Goal: Download file/media

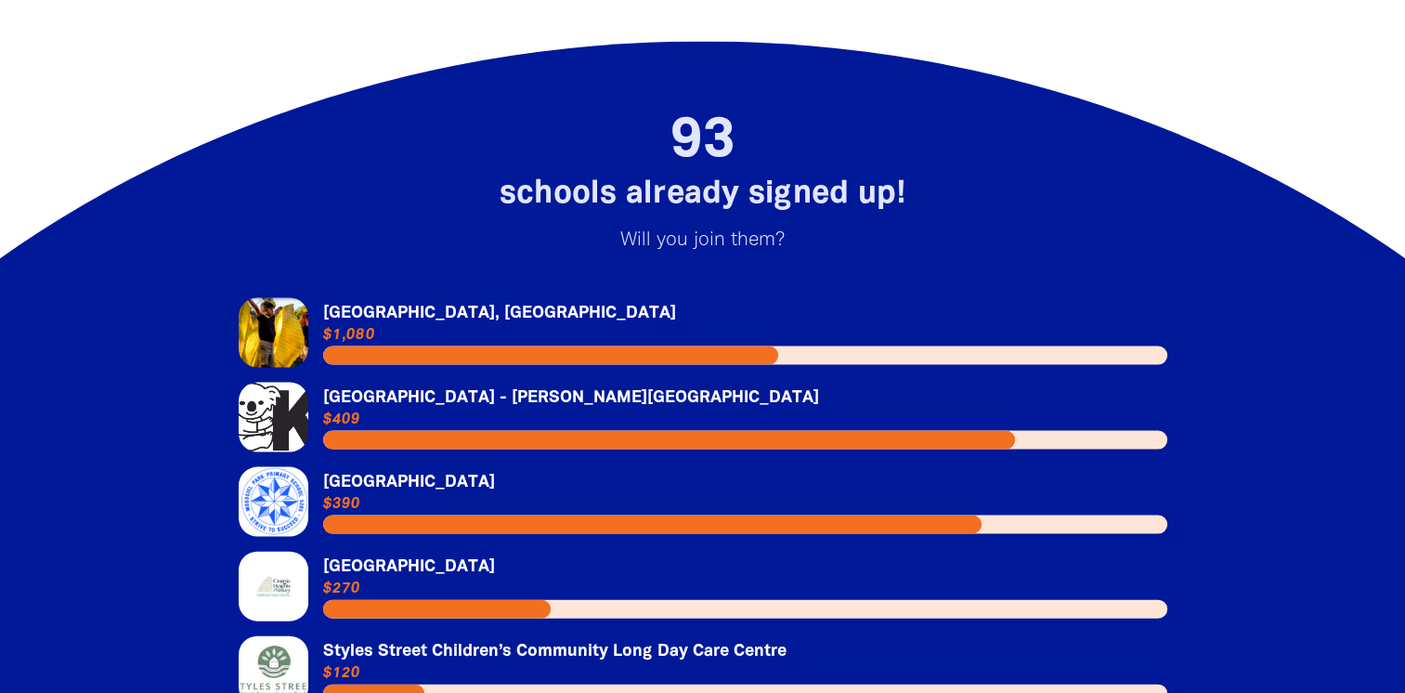
scroll to position [4036, 0]
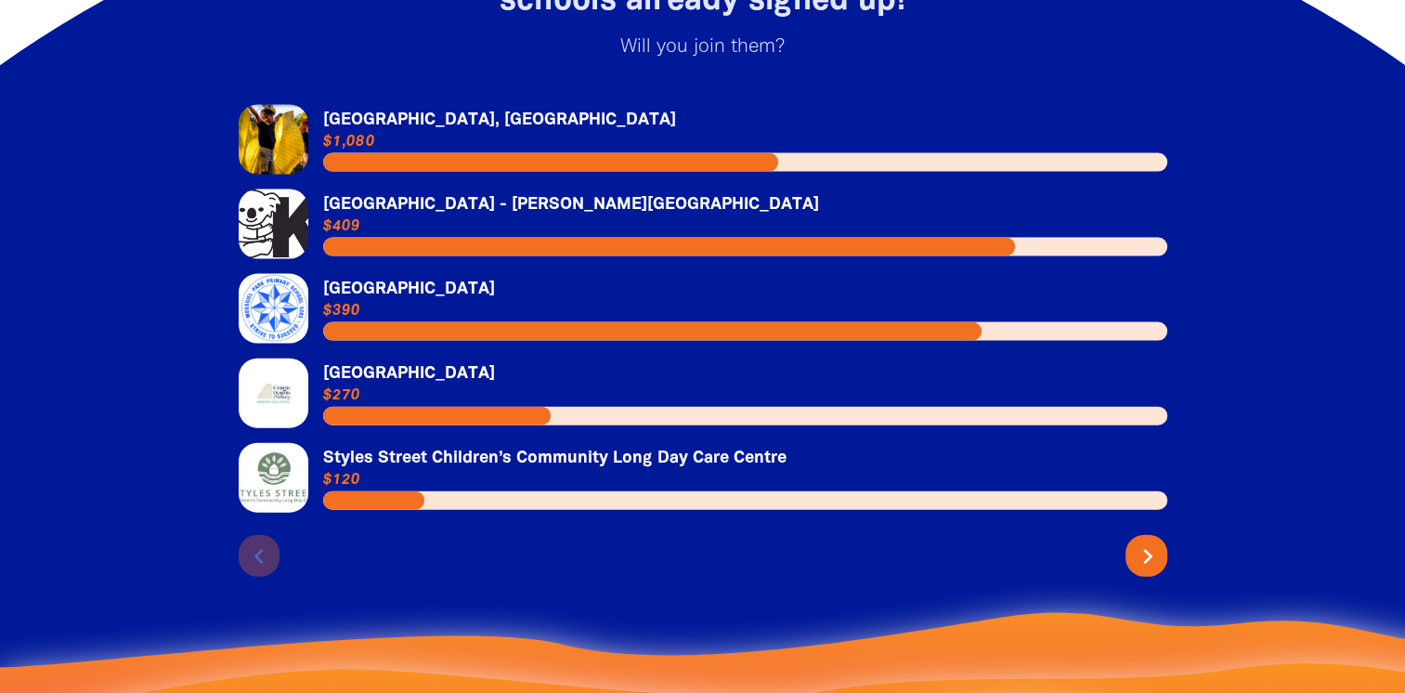
click at [1152, 541] on icon "chevron_right" at bounding box center [1148, 556] width 30 height 30
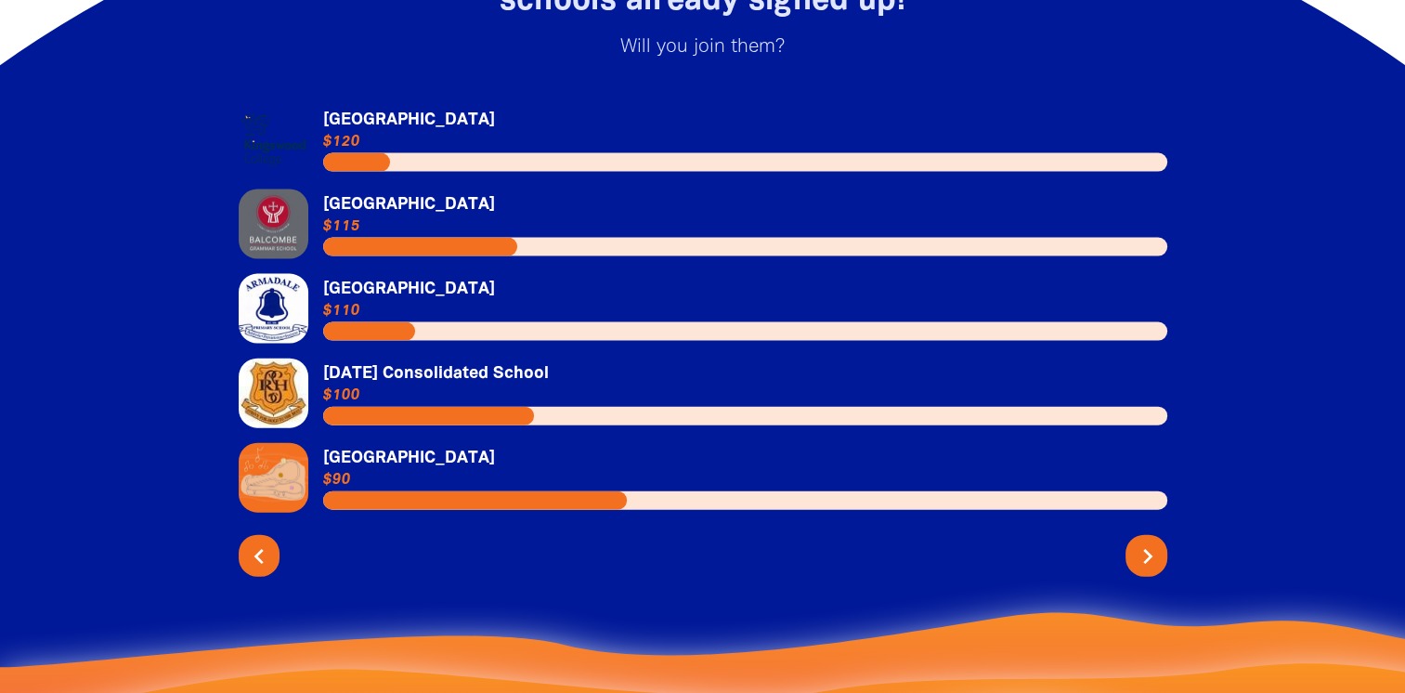
click at [1156, 541] on icon "chevron_right" at bounding box center [1148, 556] width 30 height 30
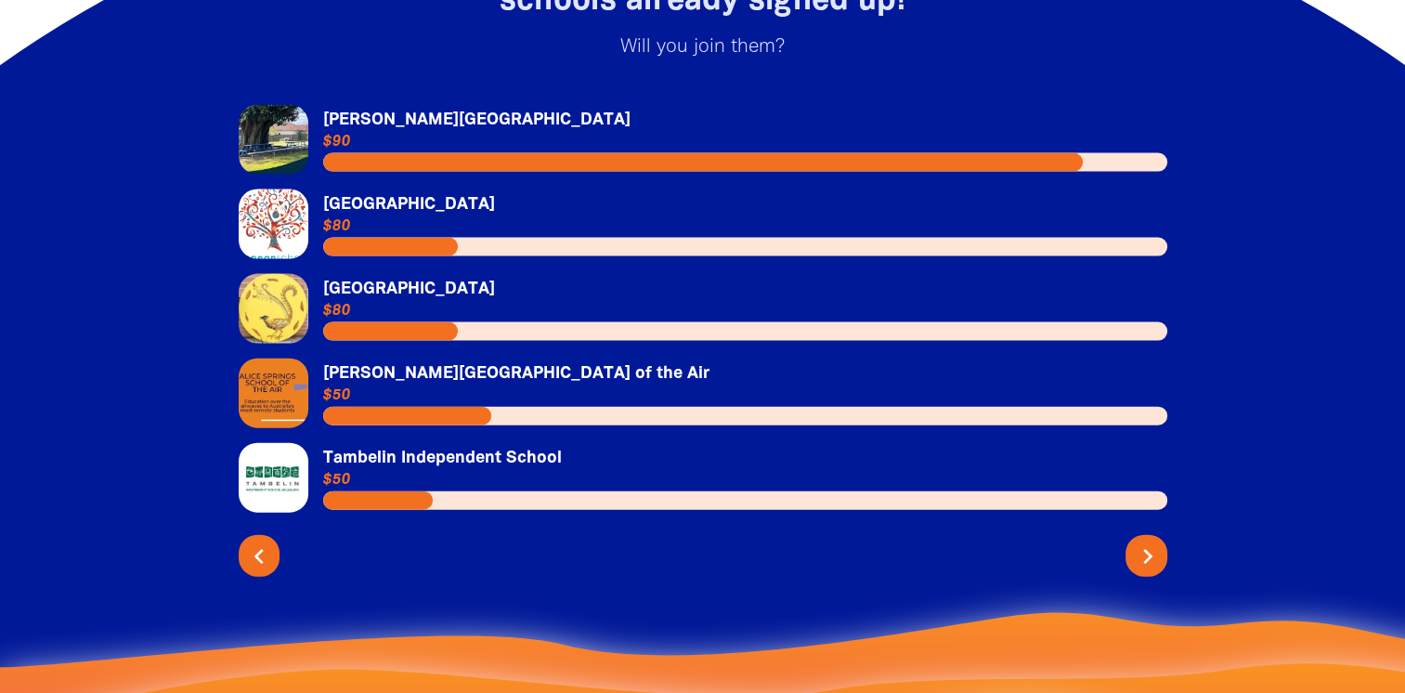
click at [1150, 541] on icon "chevron_right" at bounding box center [1148, 556] width 30 height 30
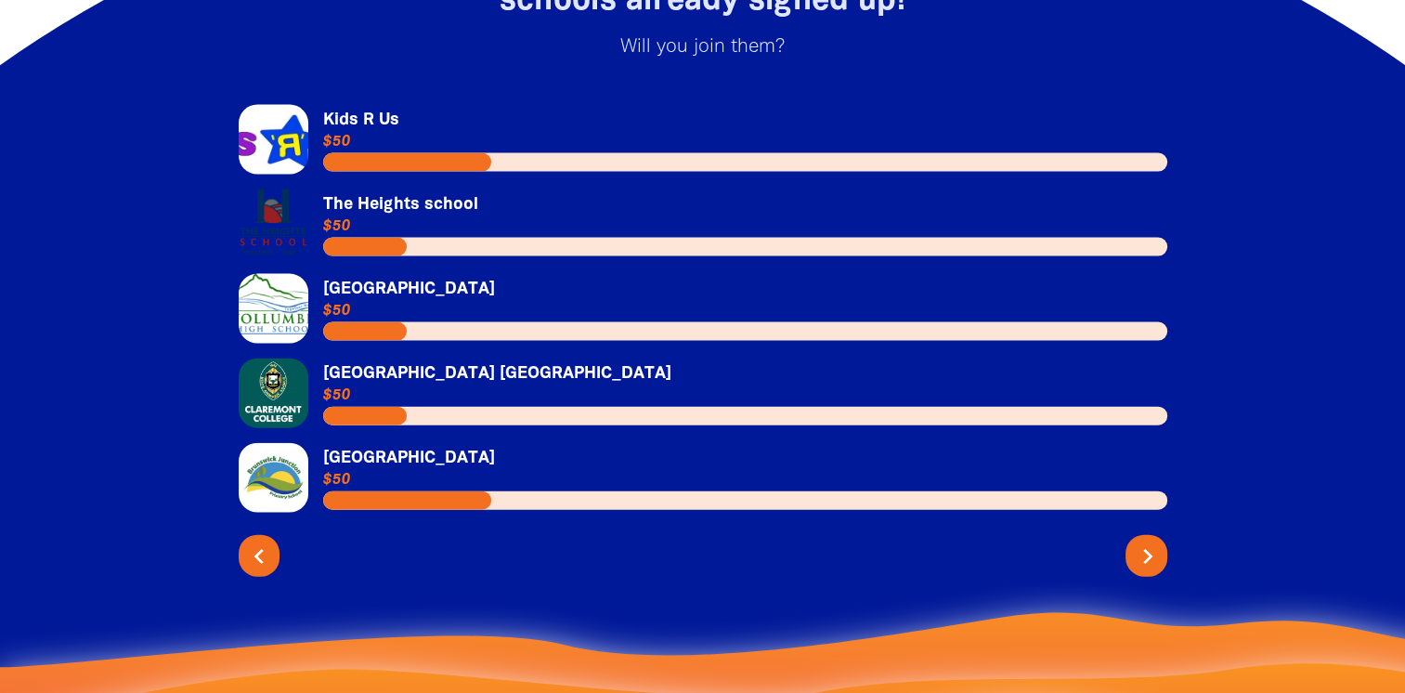
click at [1148, 541] on icon "chevron_right" at bounding box center [1148, 556] width 30 height 30
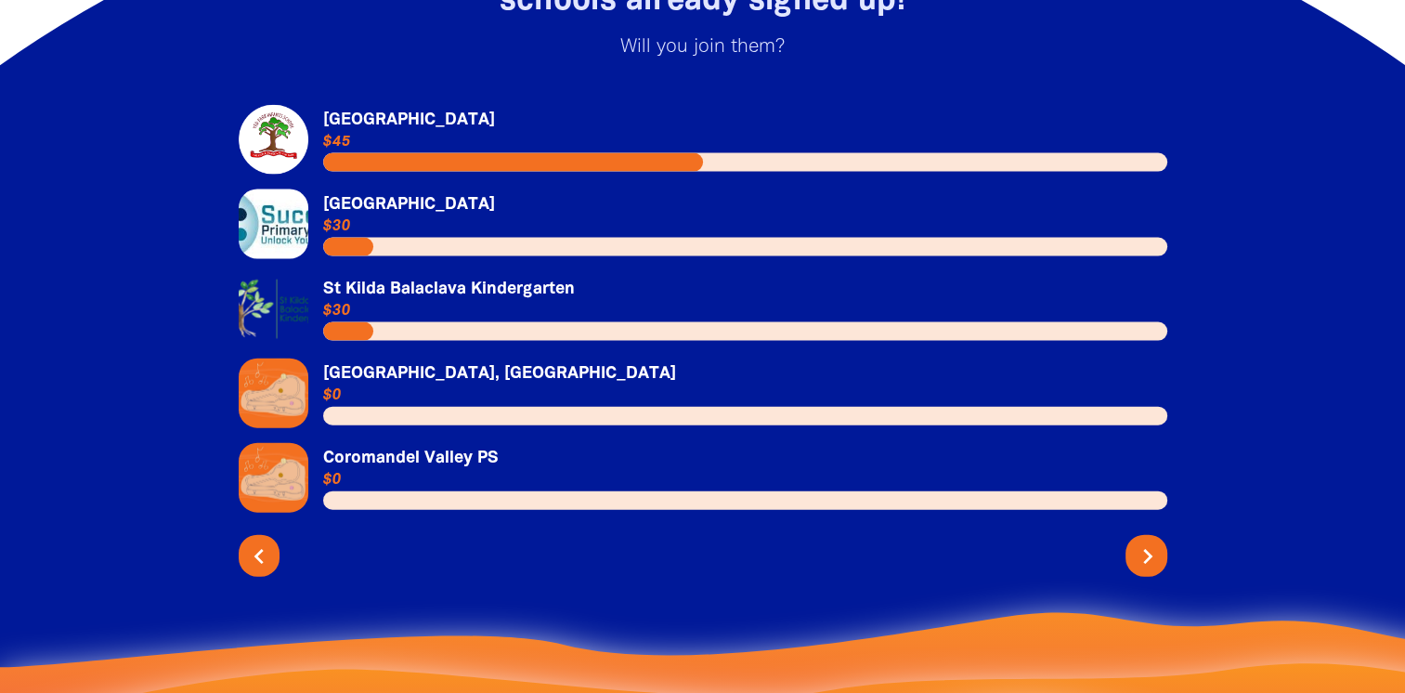
click at [1148, 541] on icon "chevron_right" at bounding box center [1148, 556] width 30 height 30
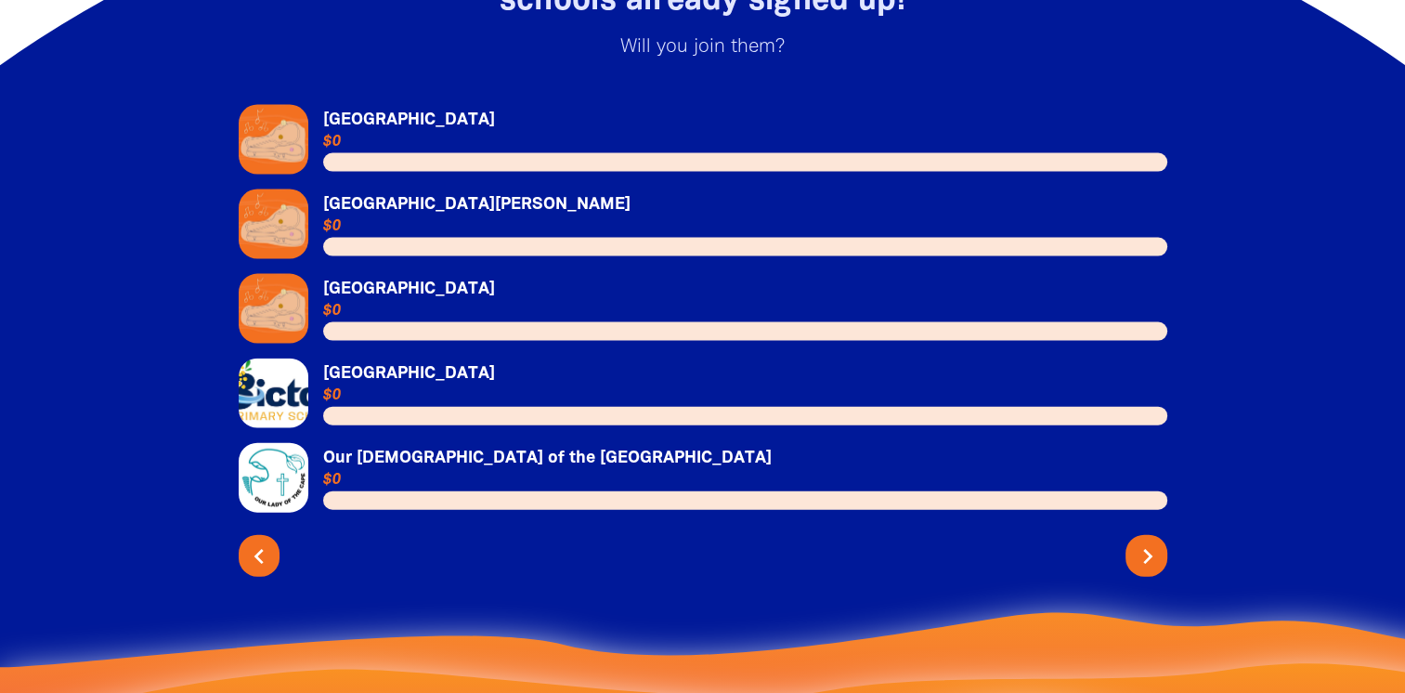
click at [1148, 541] on icon "chevron_right" at bounding box center [1148, 556] width 30 height 30
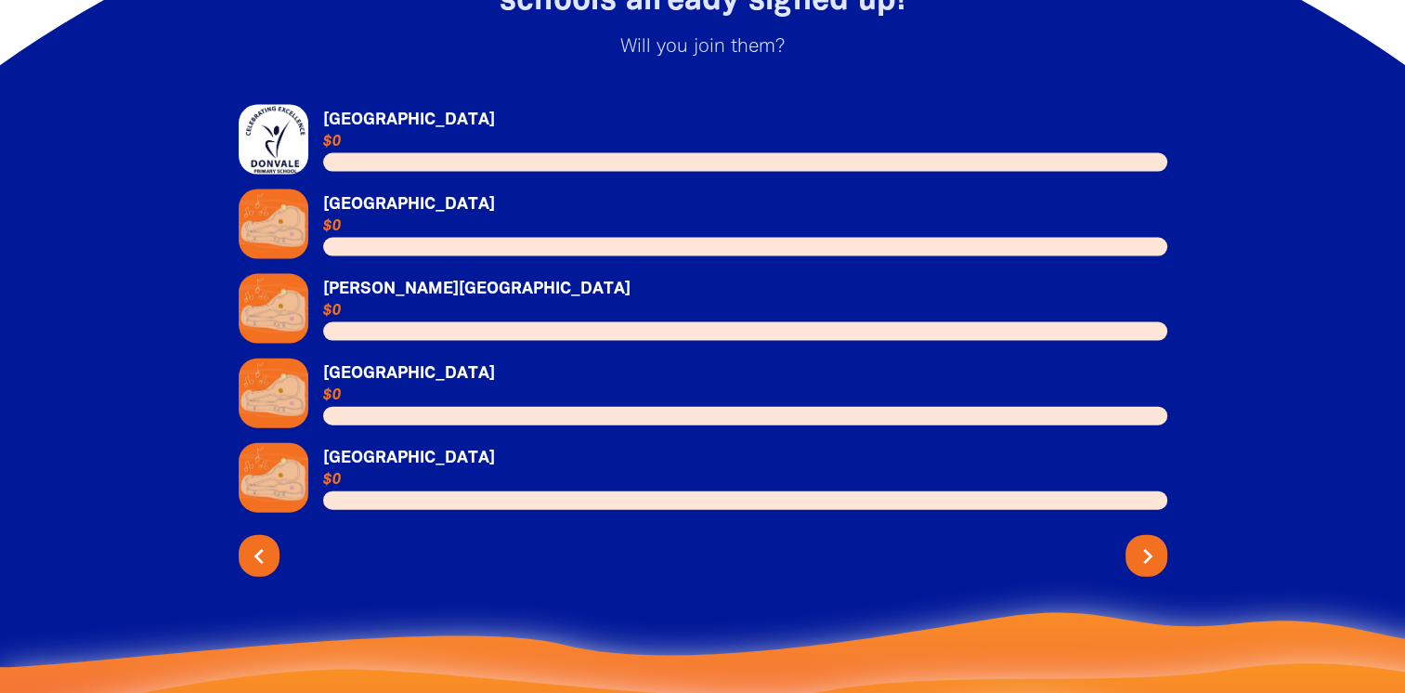
click at [1148, 541] on icon "chevron_right" at bounding box center [1148, 556] width 30 height 30
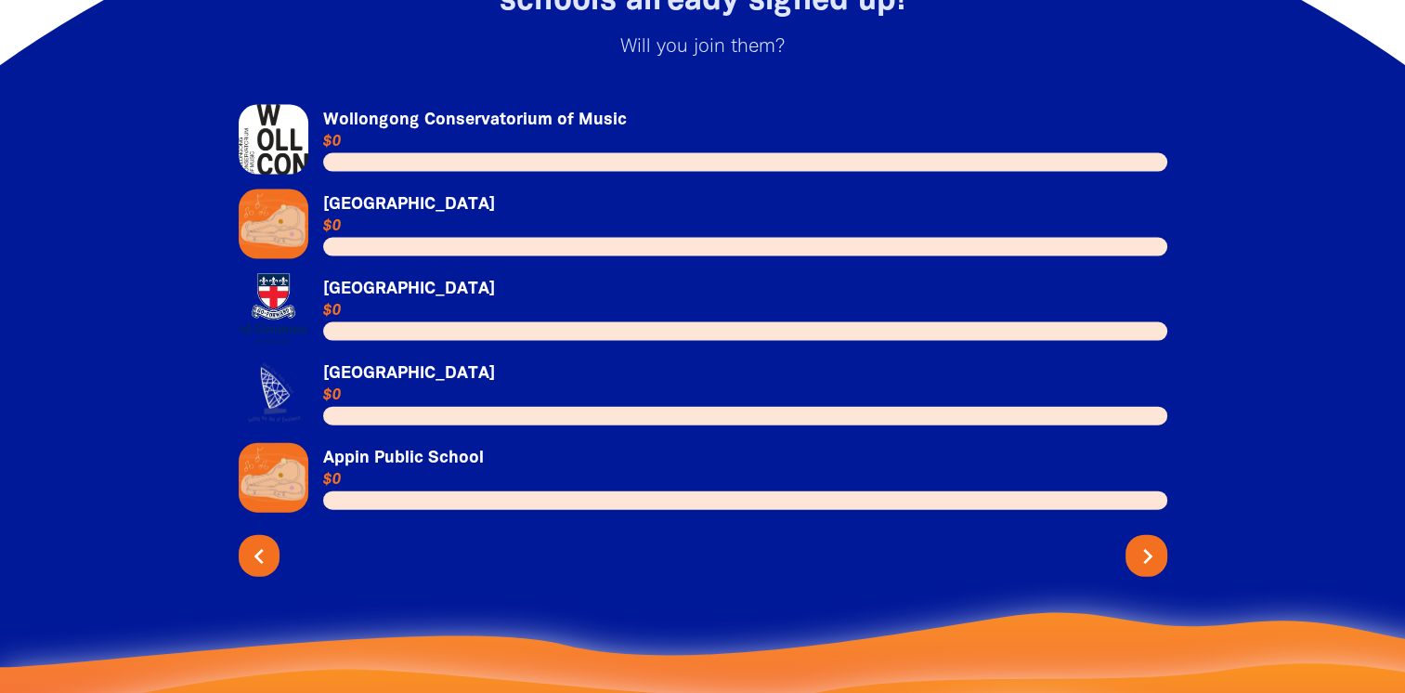
click at [1148, 541] on icon "chevron_right" at bounding box center [1148, 556] width 30 height 30
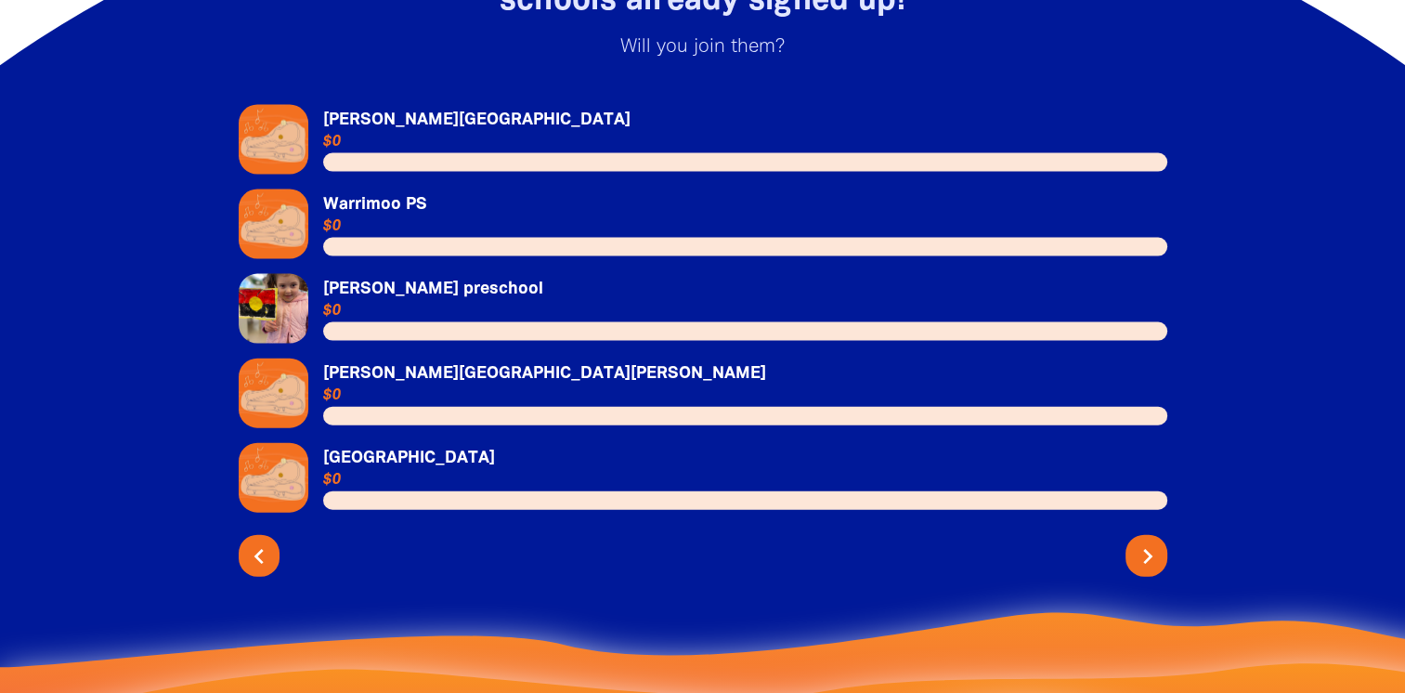
click at [1148, 541] on icon "chevron_right" at bounding box center [1148, 556] width 30 height 30
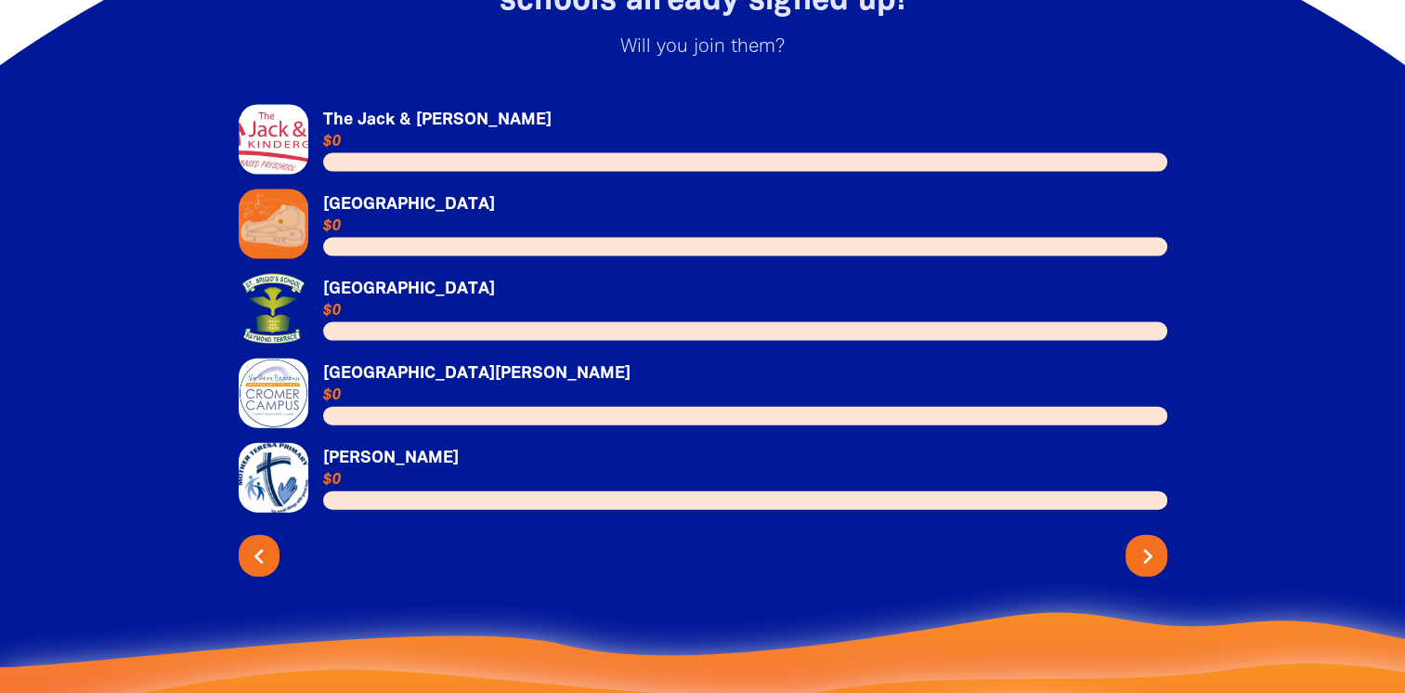
click at [1148, 541] on icon "chevron_right" at bounding box center [1148, 556] width 30 height 30
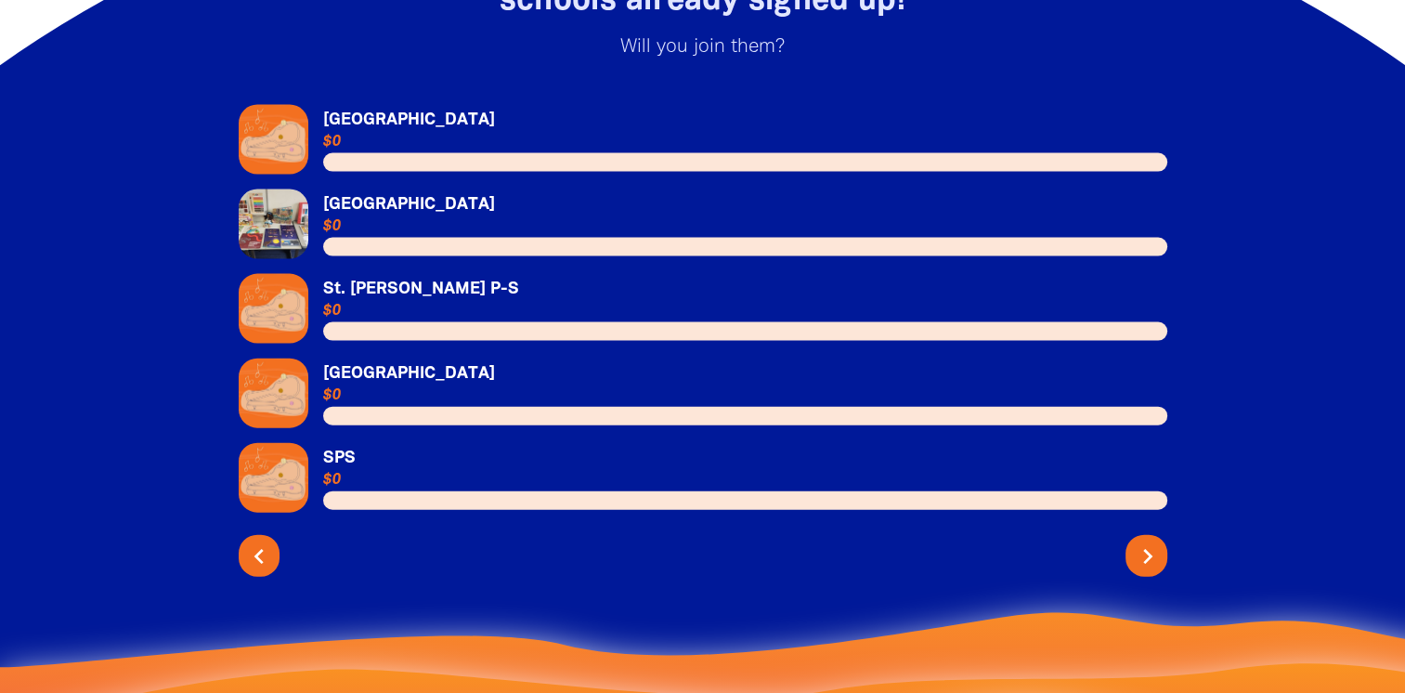
click at [1148, 541] on icon "chevron_right" at bounding box center [1148, 556] width 30 height 30
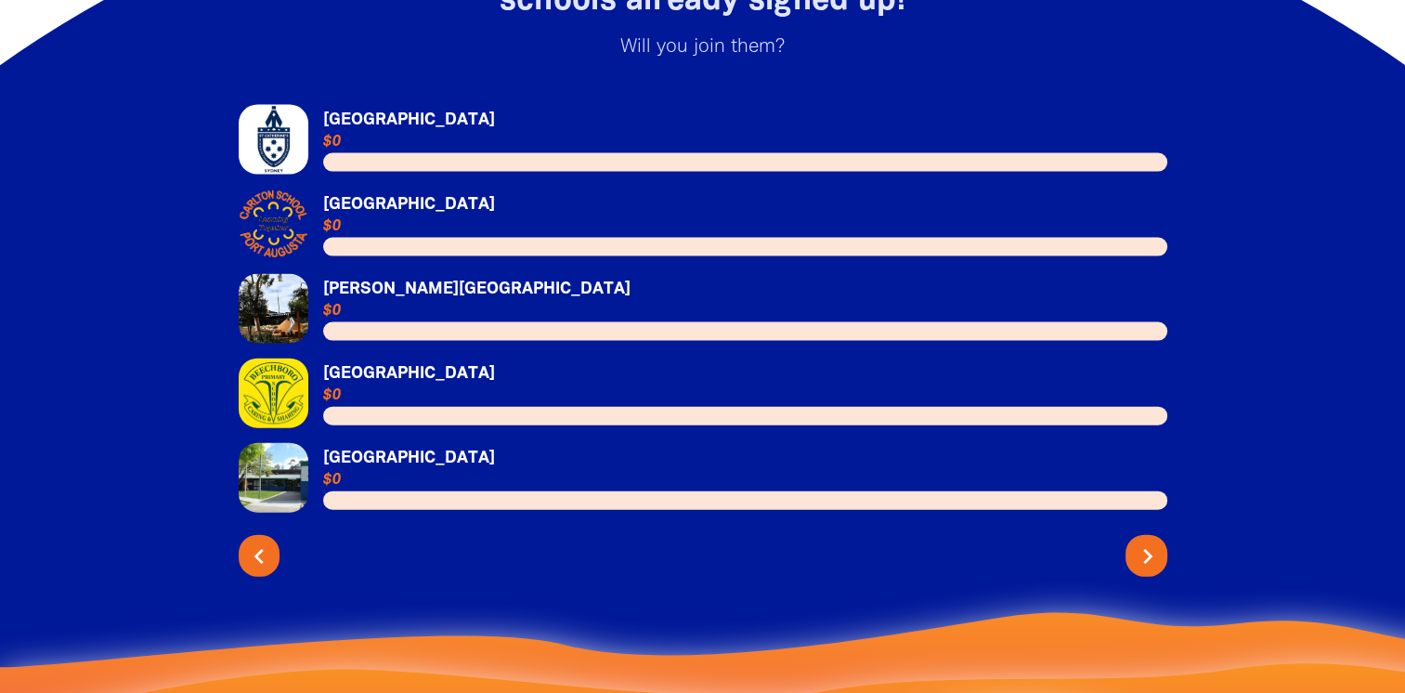
click at [1145, 541] on icon "chevron_right" at bounding box center [1148, 556] width 30 height 30
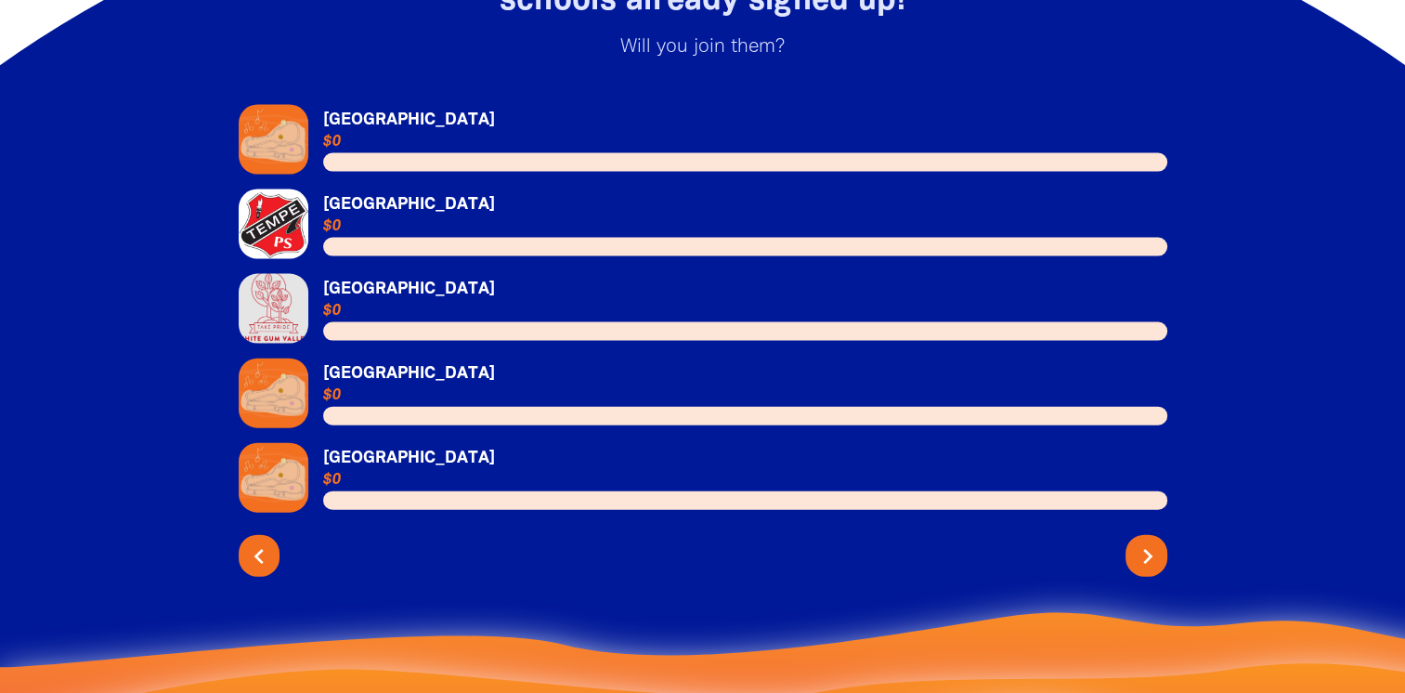
click at [1145, 541] on icon "chevron_right" at bounding box center [1148, 556] width 30 height 30
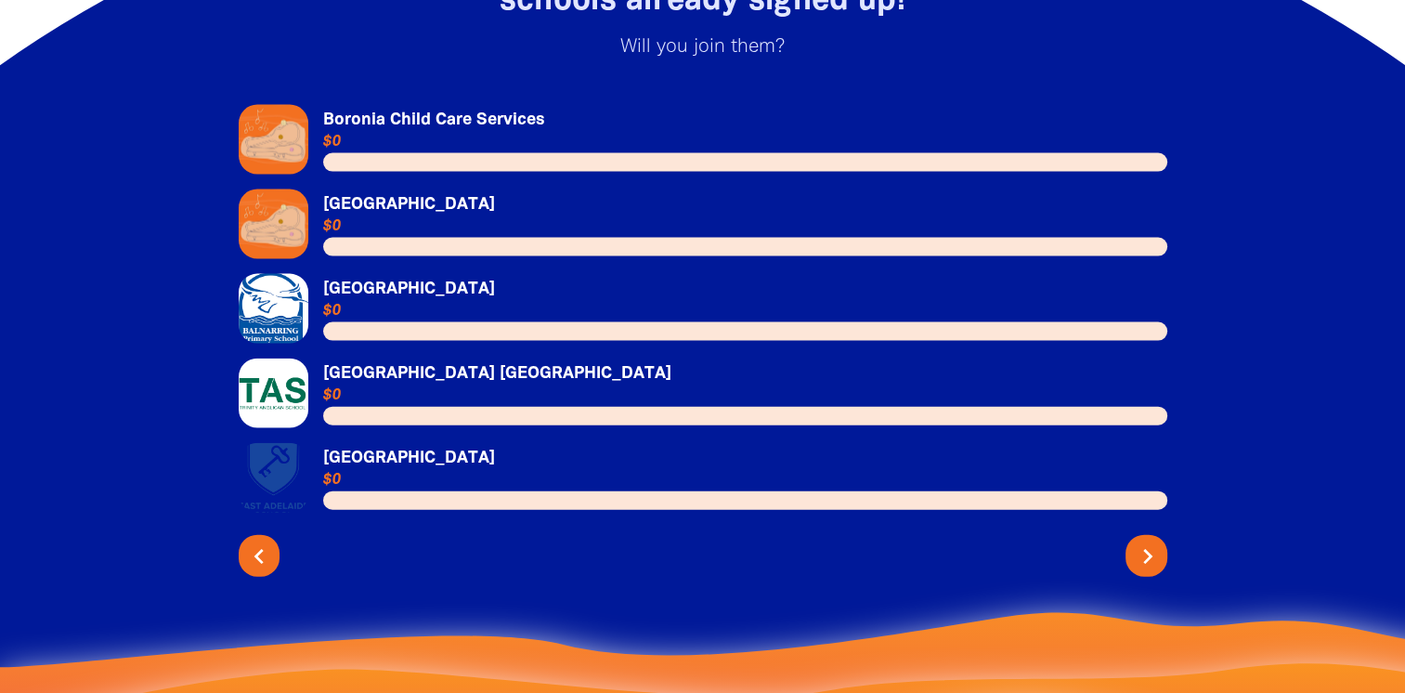
click at [1154, 541] on icon "chevron_right" at bounding box center [1148, 556] width 30 height 30
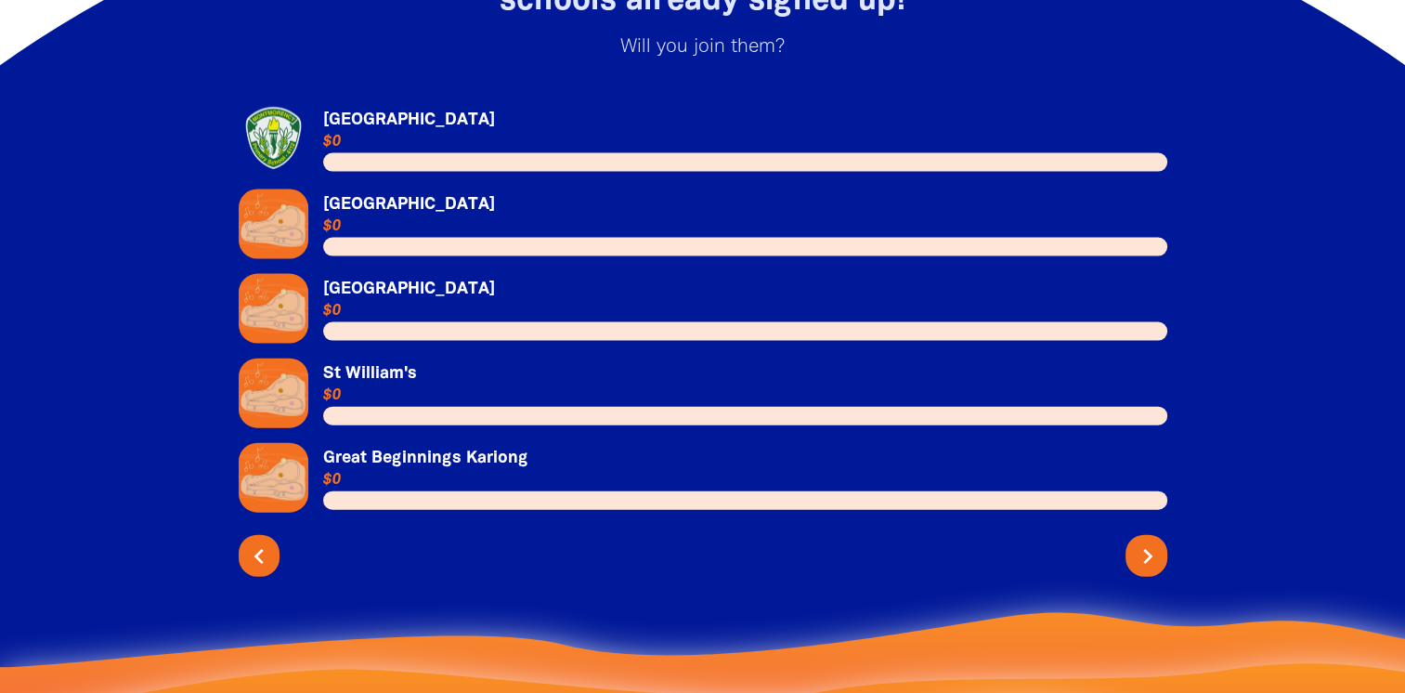
click at [1154, 541] on icon "chevron_right" at bounding box center [1148, 556] width 30 height 30
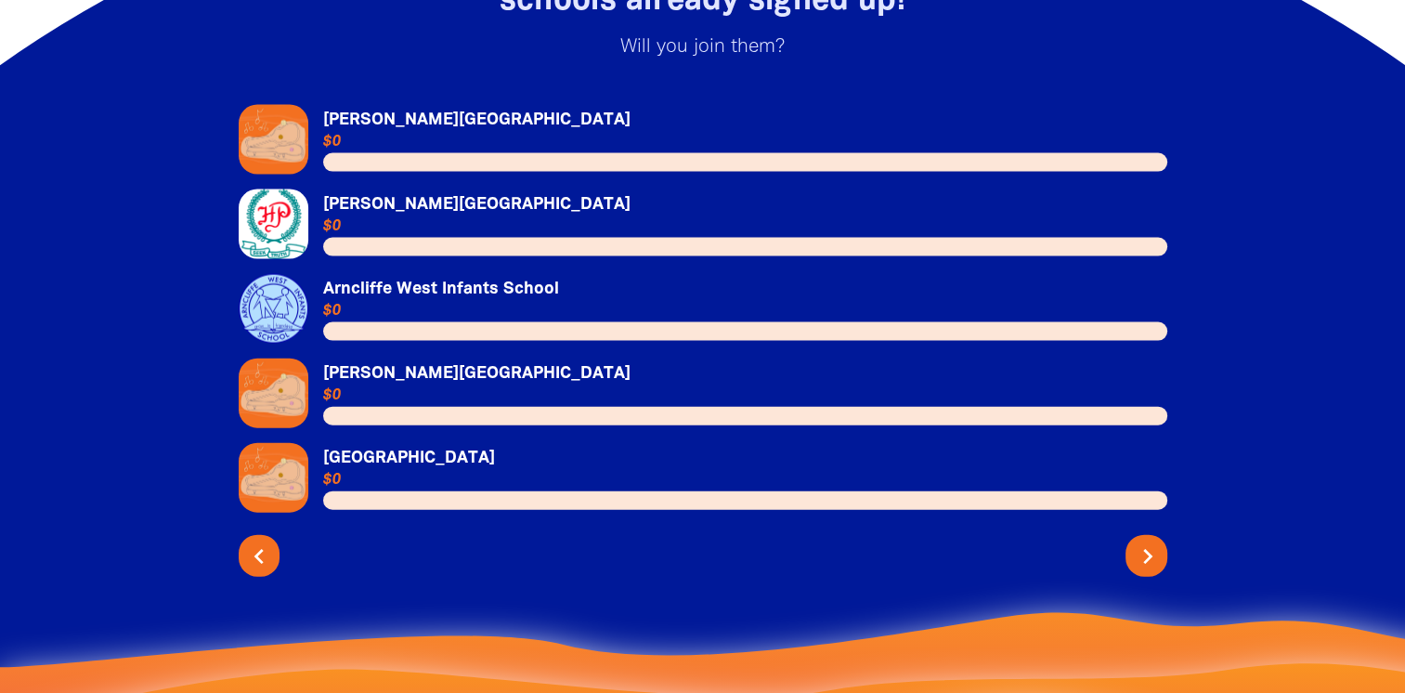
click at [1156, 541] on icon "chevron_right" at bounding box center [1148, 556] width 30 height 30
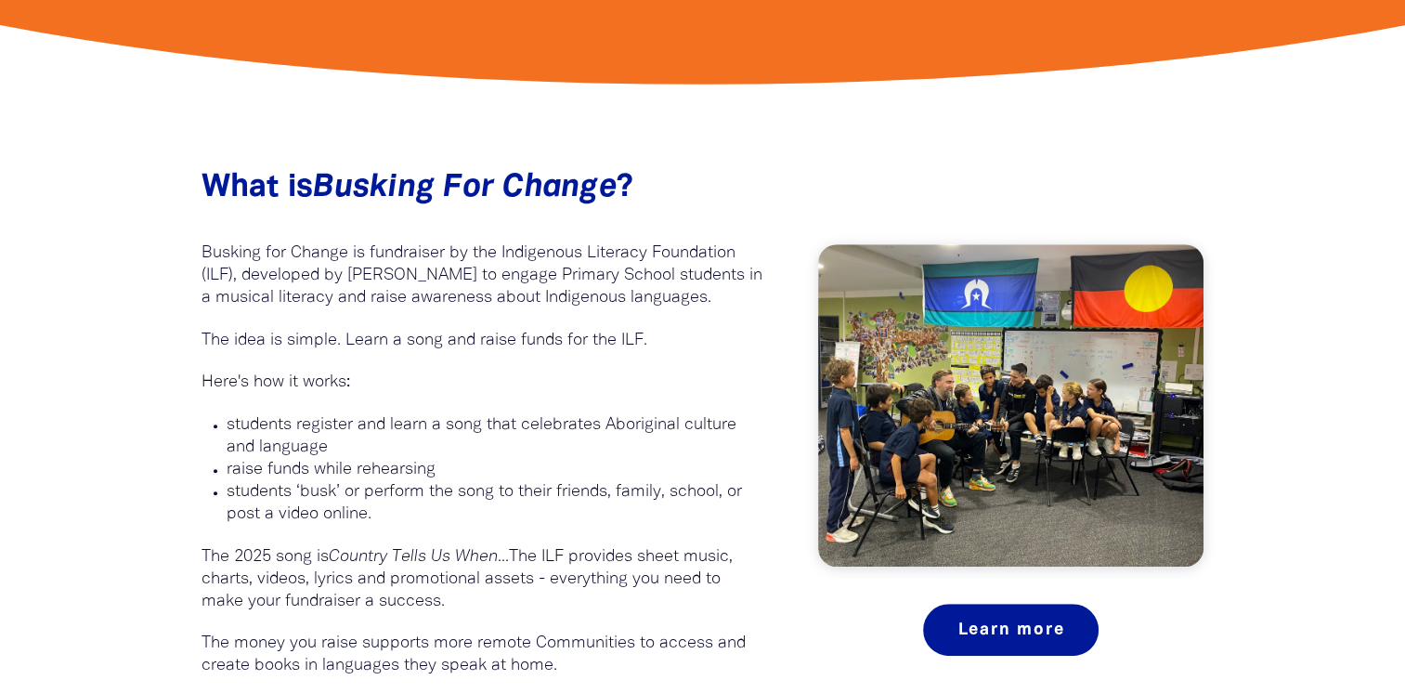
scroll to position [476, 0]
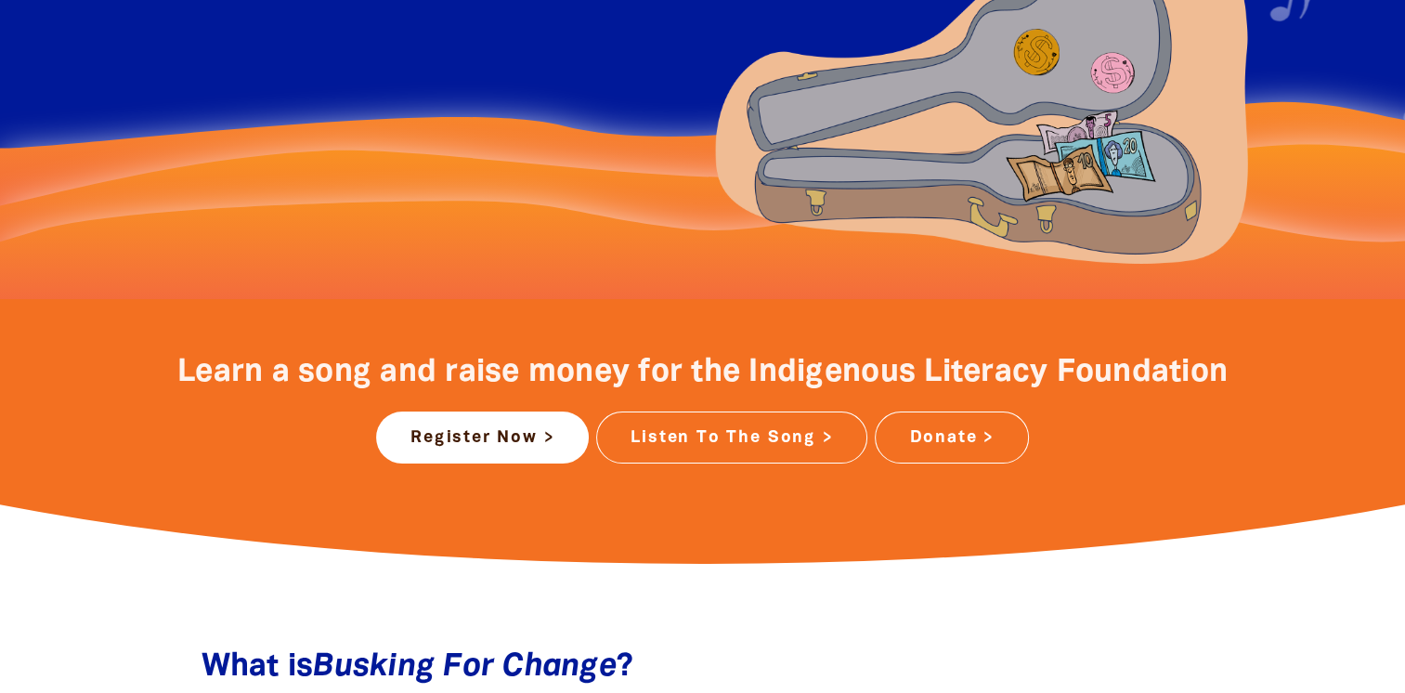
click at [928, 103] on img at bounding box center [981, 98] width 557 height 364
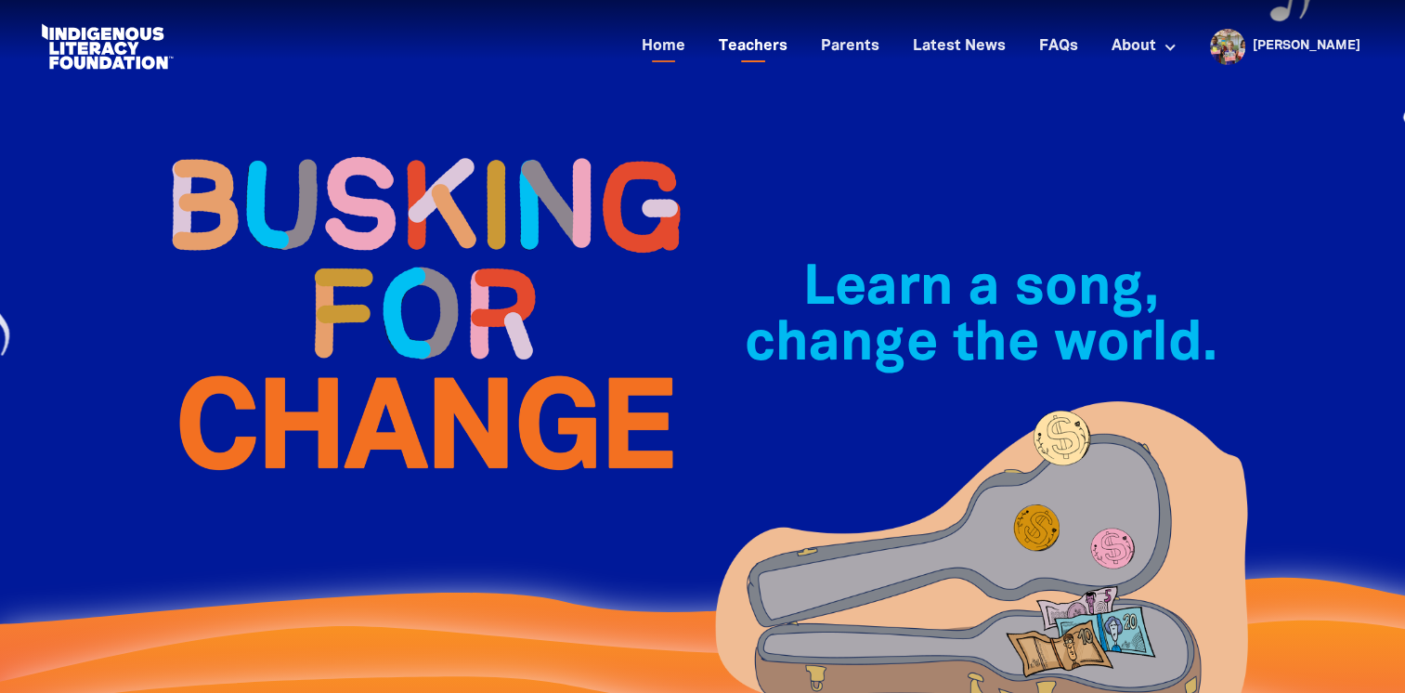
click at [799, 42] on link "Teachers" at bounding box center [753, 47] width 91 height 31
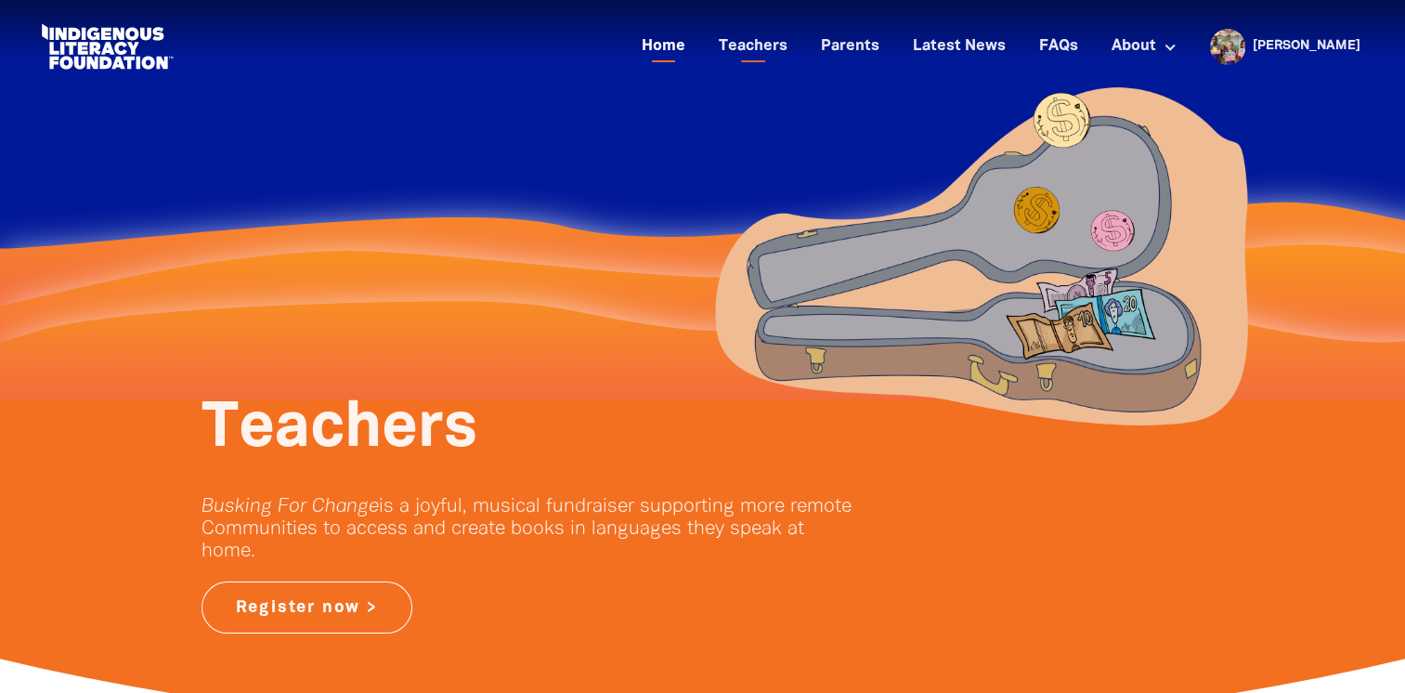
click at [697, 51] on link "Home" at bounding box center [664, 47] width 66 height 31
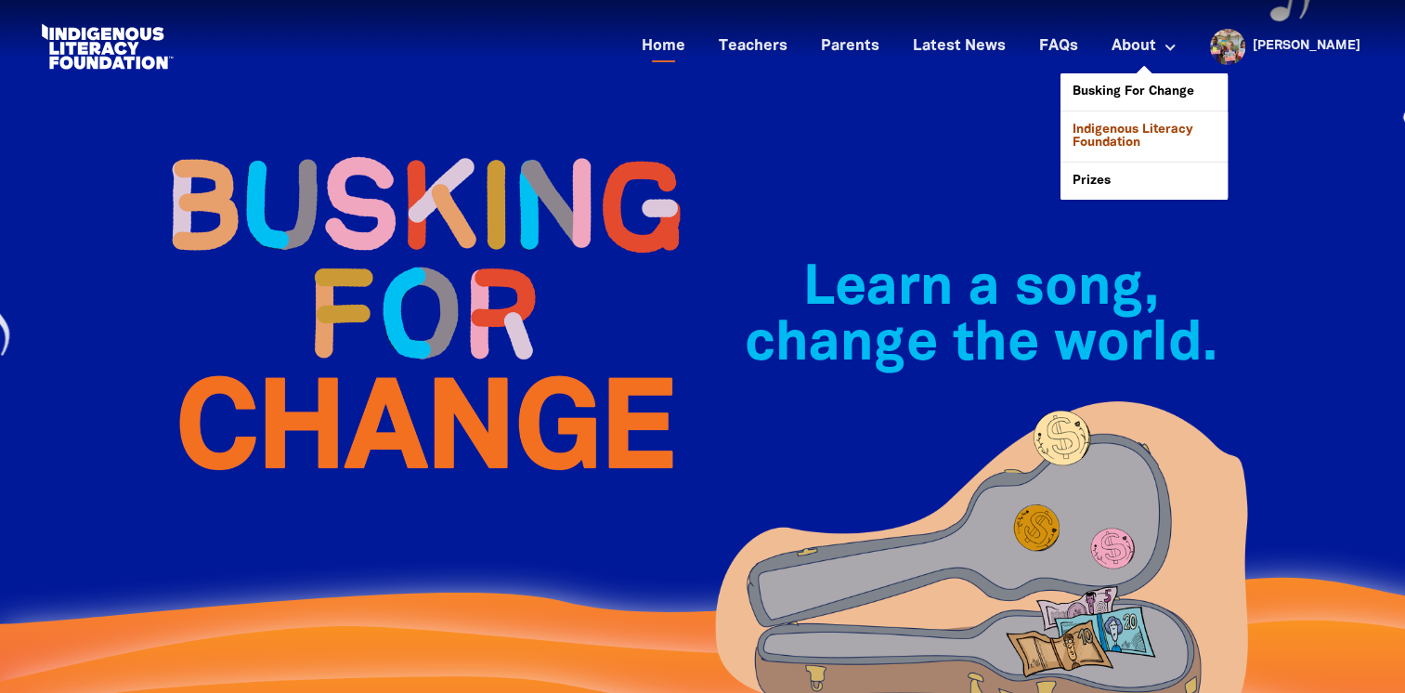
click at [1178, 134] on link "Indigenous Literacy Foundation" at bounding box center [1144, 136] width 167 height 50
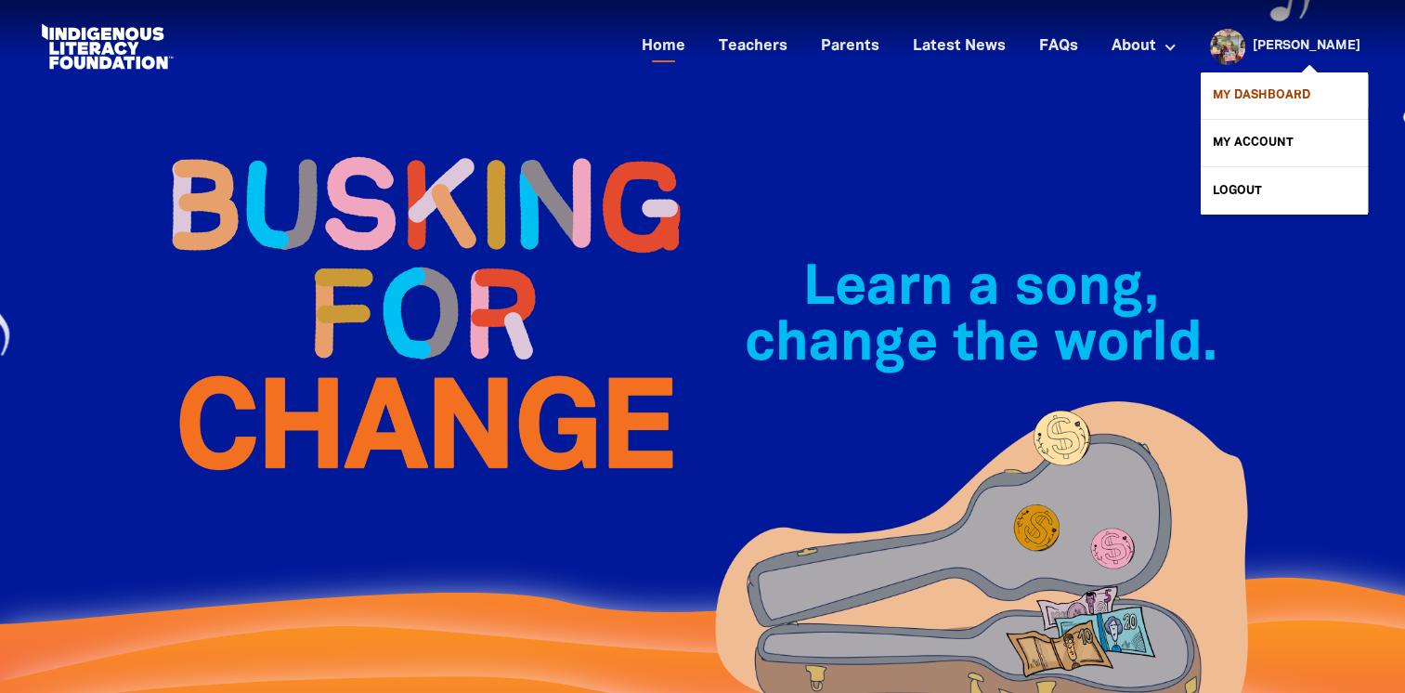
click at [1274, 93] on link "My Dashboard" at bounding box center [1284, 95] width 167 height 46
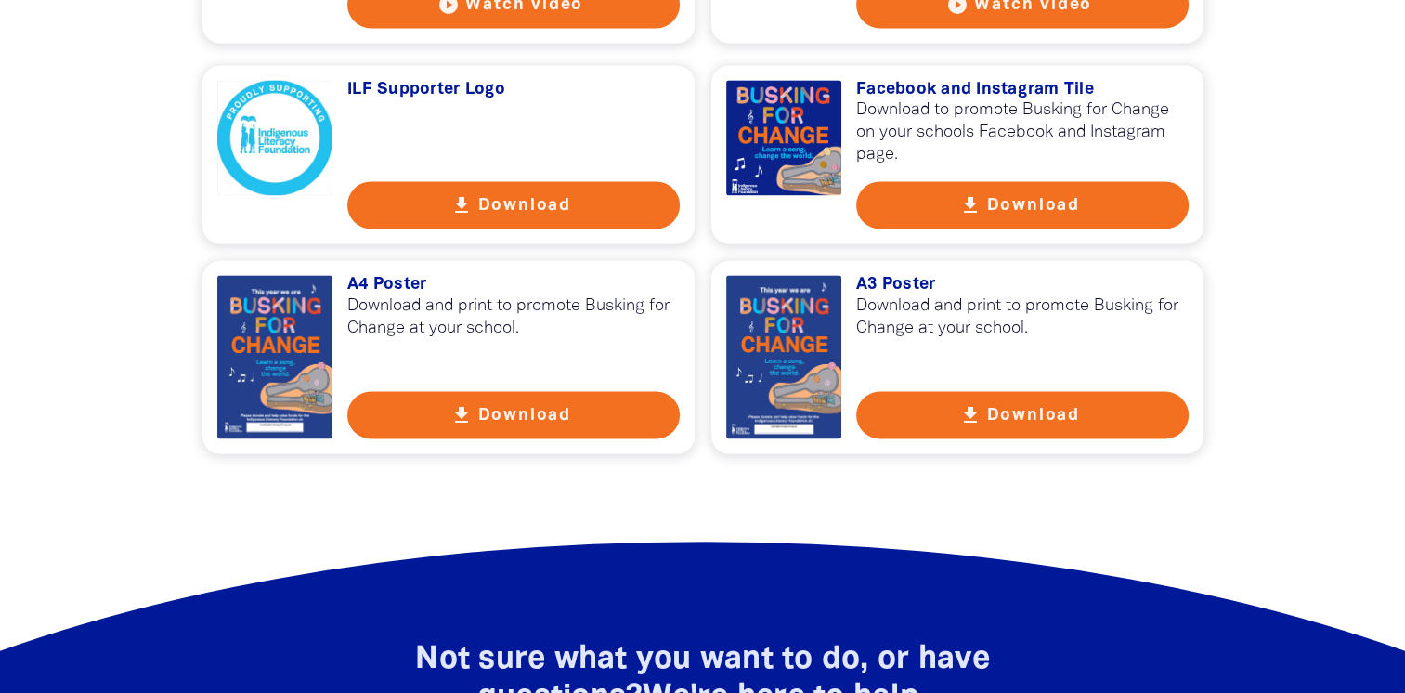
scroll to position [2753, 0]
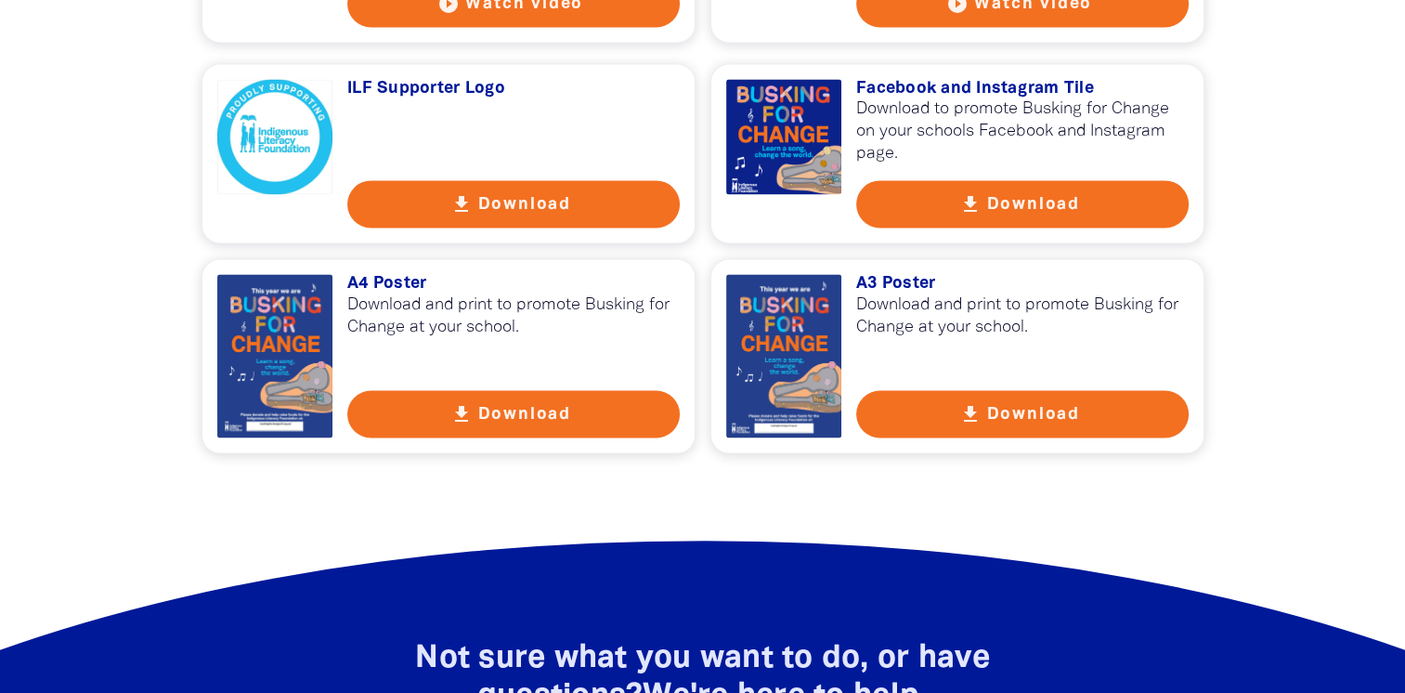
click at [977, 425] on icon "get_app" at bounding box center [970, 414] width 22 height 22
